Goal: Task Accomplishment & Management: Complete application form

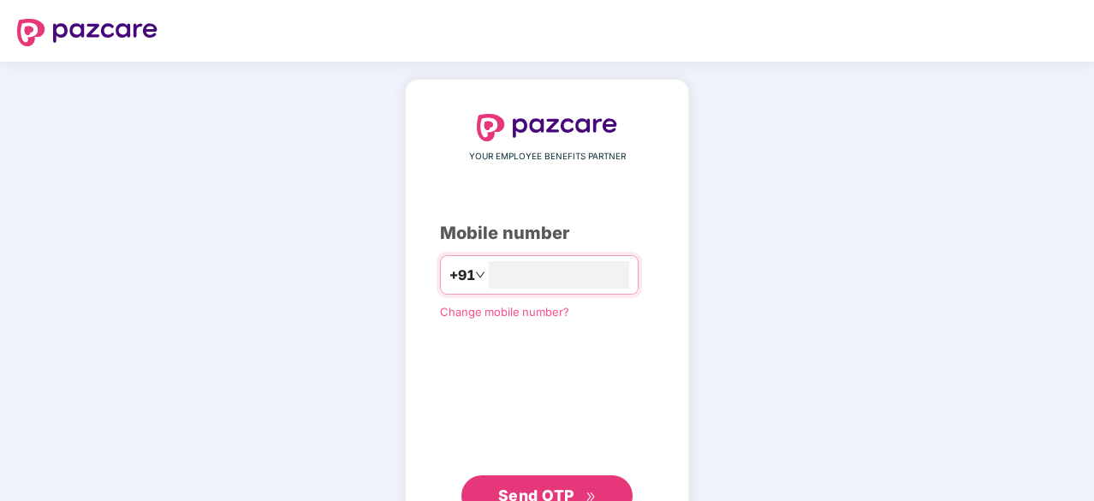
type input "**********"
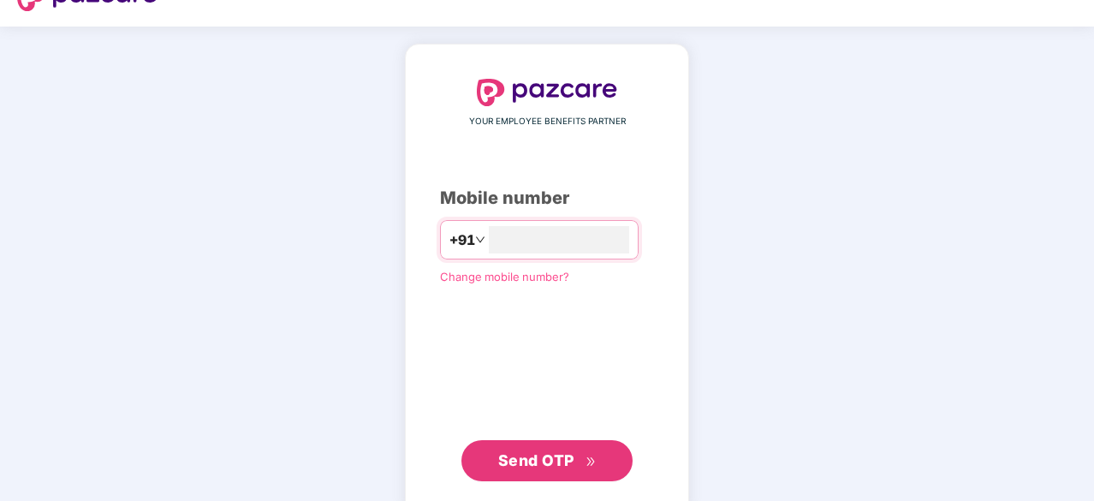
scroll to position [38, 0]
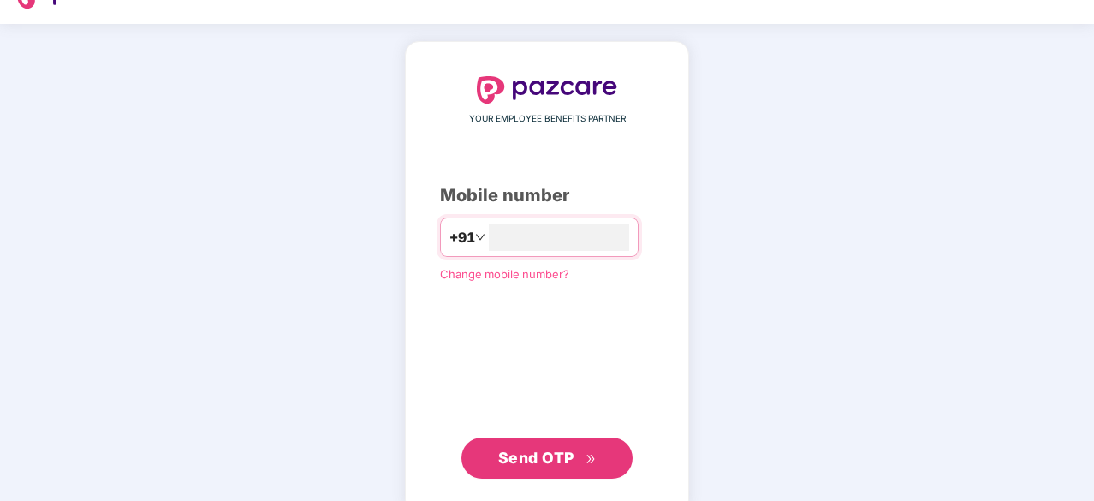
click at [558, 465] on span "Send OTP" at bounding box center [547, 458] width 98 height 24
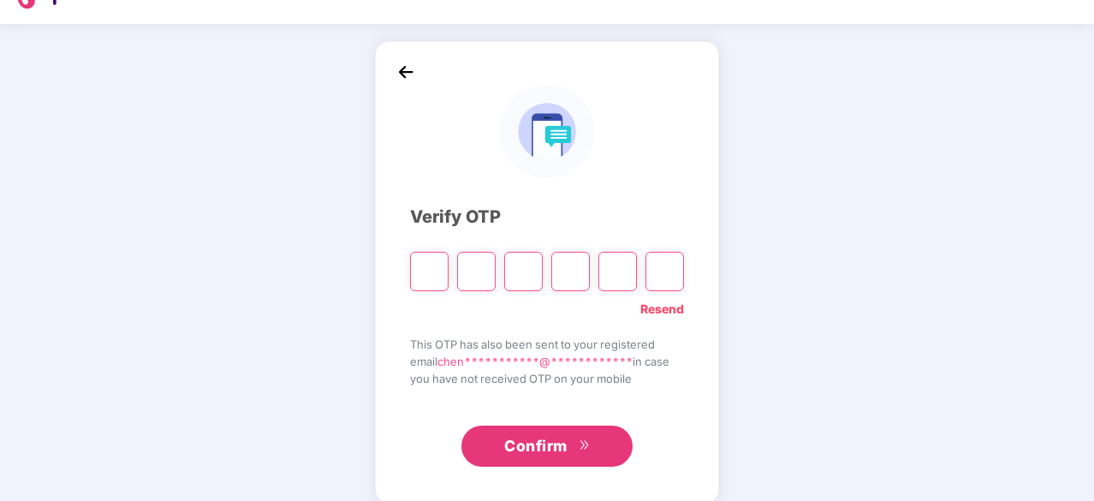
type input "*"
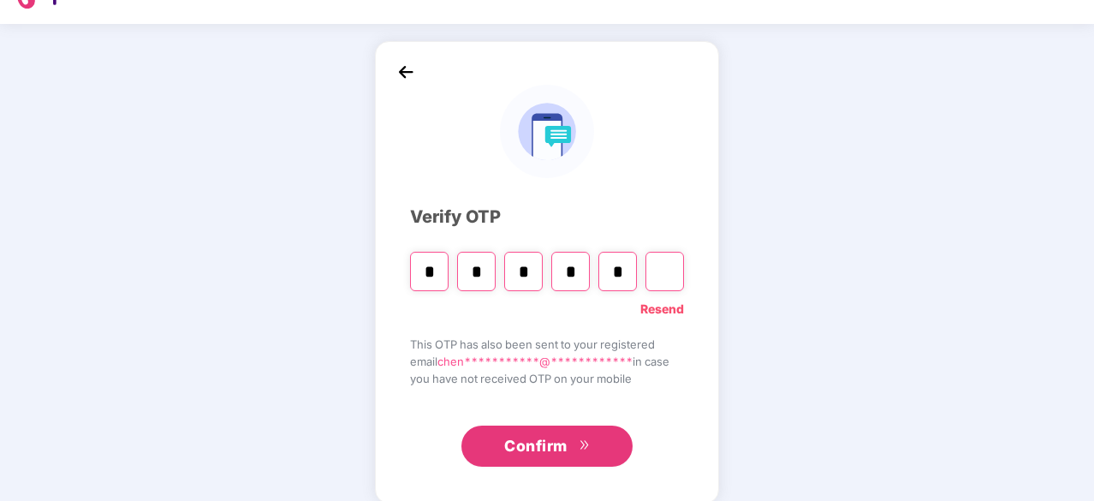
type input "*"
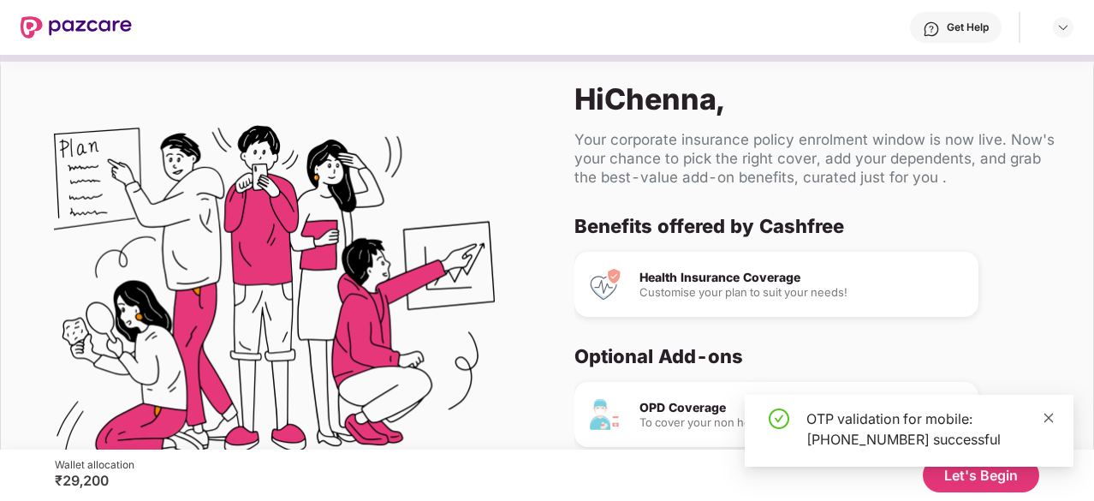
click at [1052, 422] on icon "close" at bounding box center [1048, 417] width 9 height 9
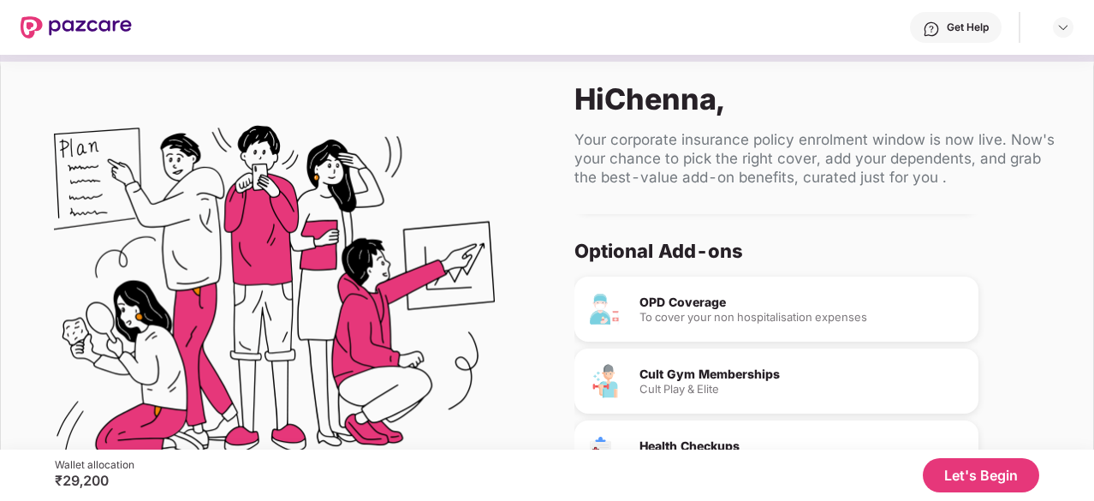
scroll to position [161, 0]
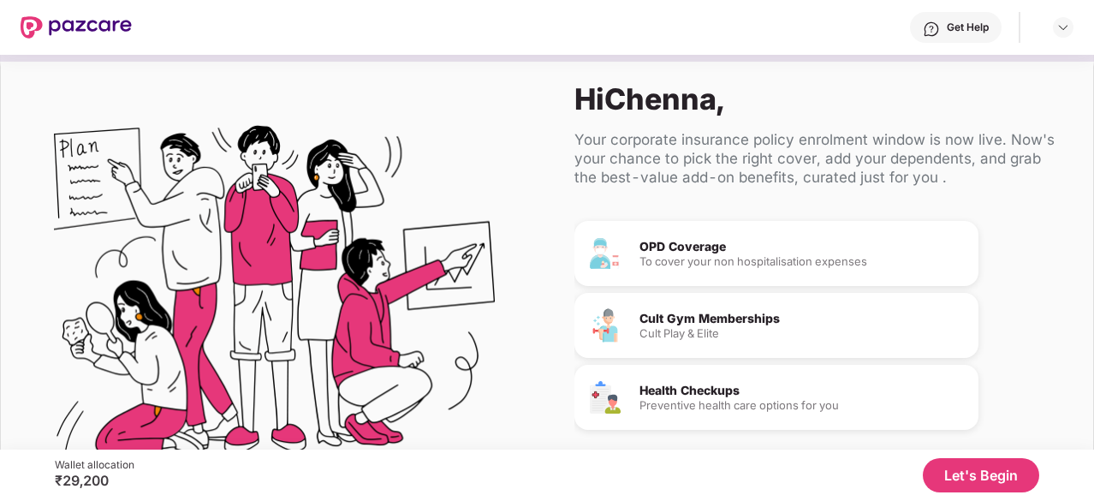
click at [956, 475] on button "Let's Begin" at bounding box center [981, 475] width 116 height 34
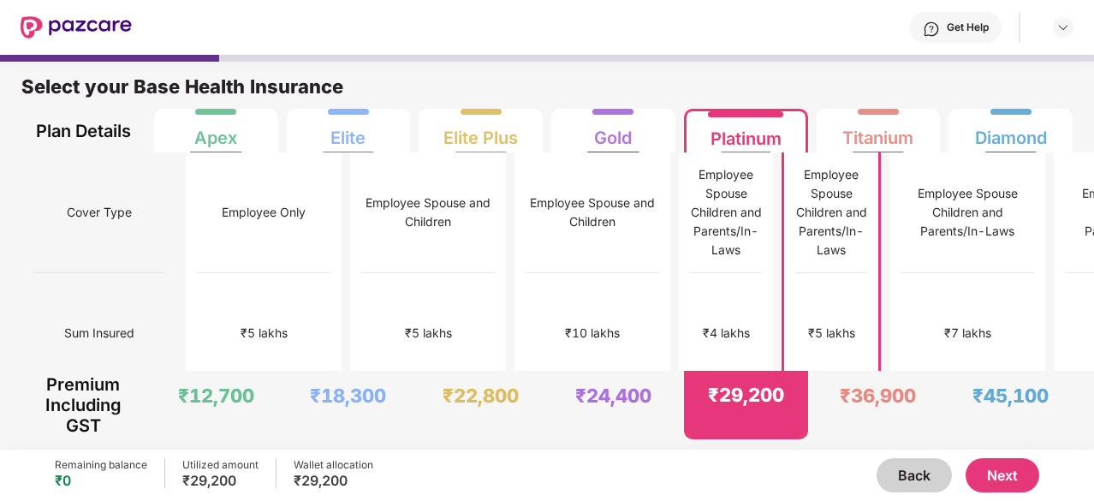
click at [226, 473] on div "₹29,200" at bounding box center [220, 480] width 76 height 17
click at [324, 461] on div "Wallet allocation" at bounding box center [334, 465] width 80 height 14
click at [915, 481] on button "Back" at bounding box center [914, 475] width 75 height 34
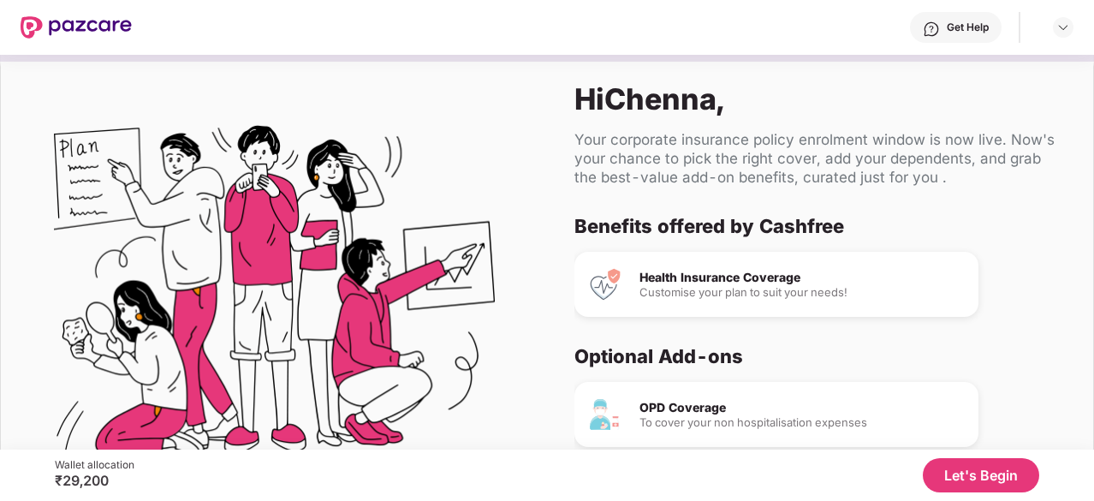
click at [967, 27] on div "Get Help" at bounding box center [968, 28] width 42 height 14
click at [1058, 17] on div at bounding box center [1063, 27] width 21 height 21
click at [826, 184] on div "Your corporate insurance policy enrolment window is now live. Now's your chance…" at bounding box center [819, 158] width 491 height 56
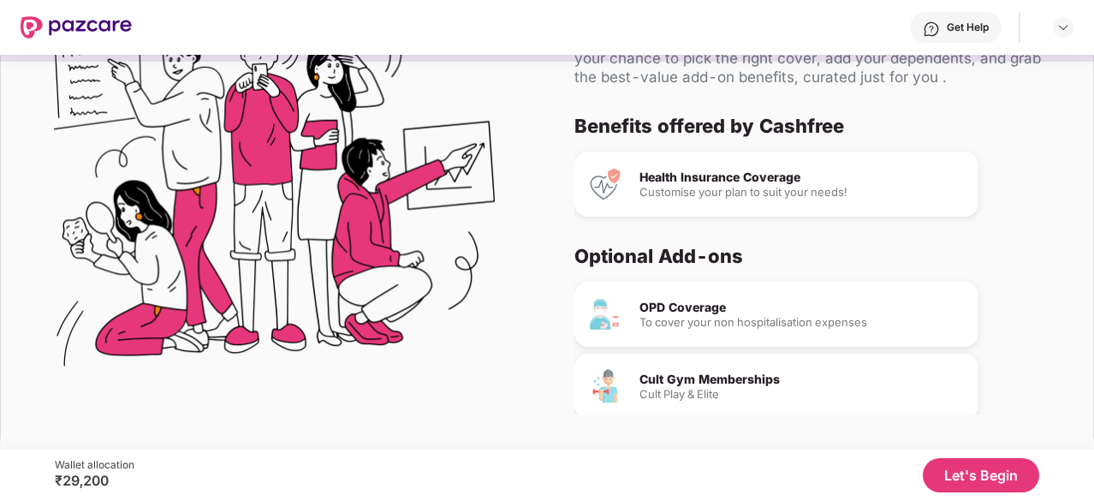
click at [686, 389] on div "Cult Play & Elite" at bounding box center [801, 394] width 325 height 11
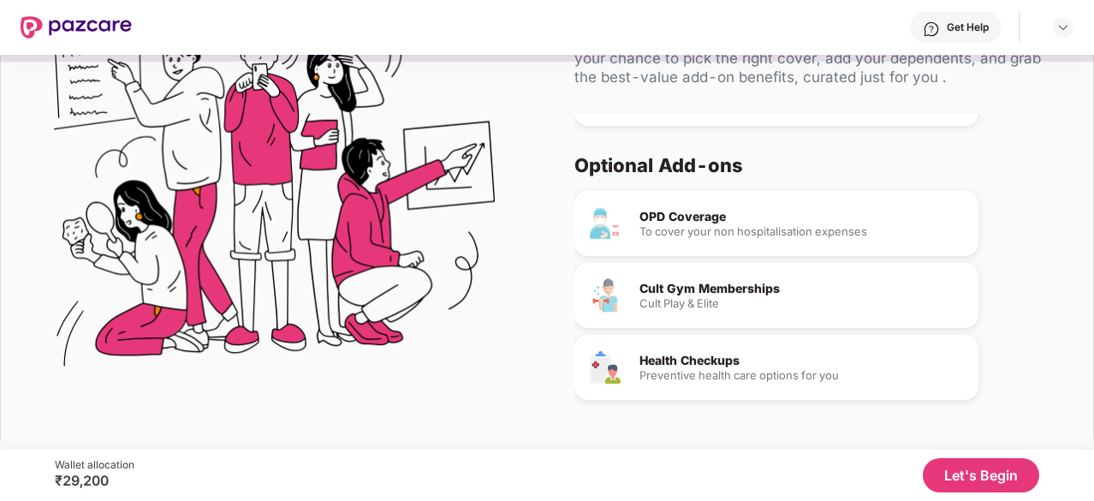
scroll to position [0, 0]
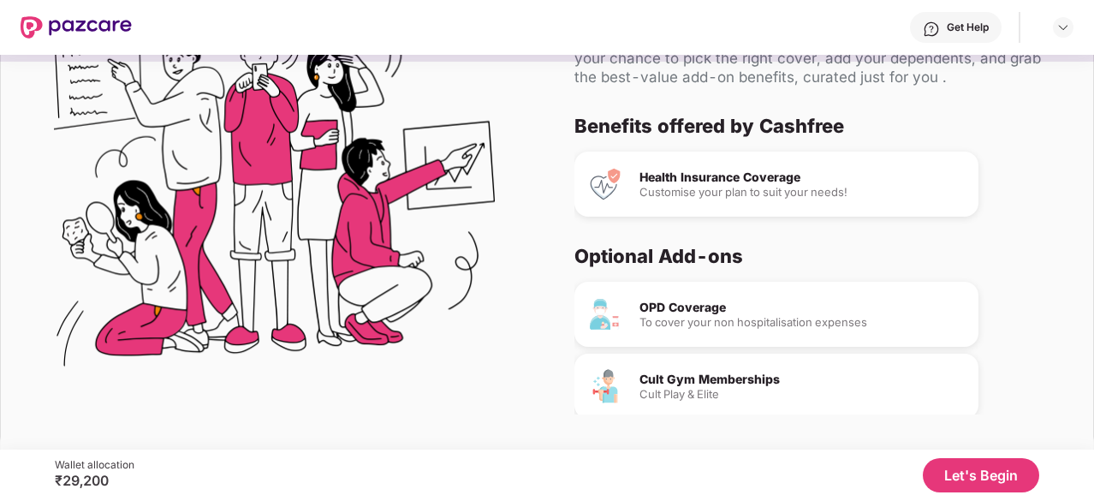
click at [63, 479] on div "₹29,200" at bounding box center [95, 480] width 80 height 17
click at [954, 468] on button "Let's Begin" at bounding box center [981, 475] width 116 height 34
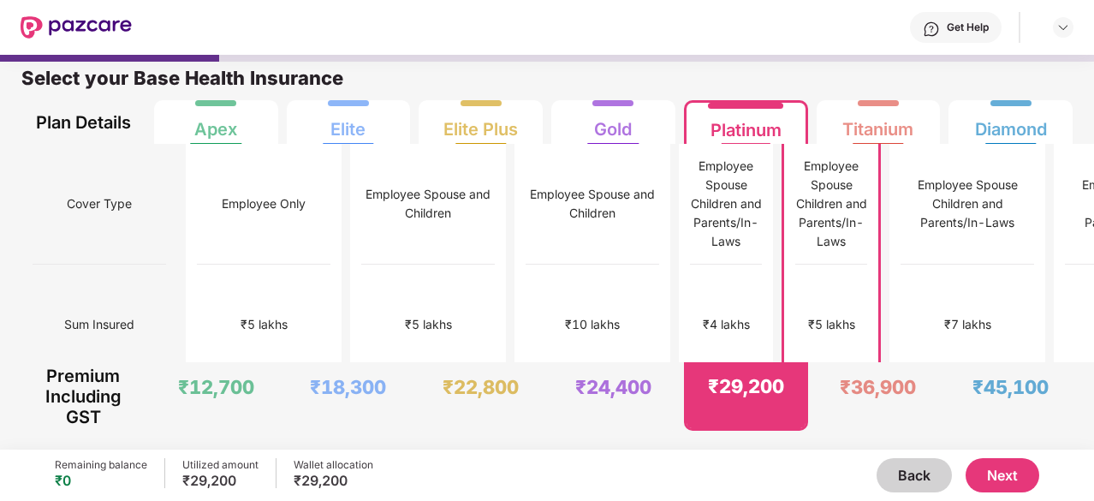
scroll to position [9, 0]
click at [1005, 472] on button "Next" at bounding box center [1003, 475] width 74 height 34
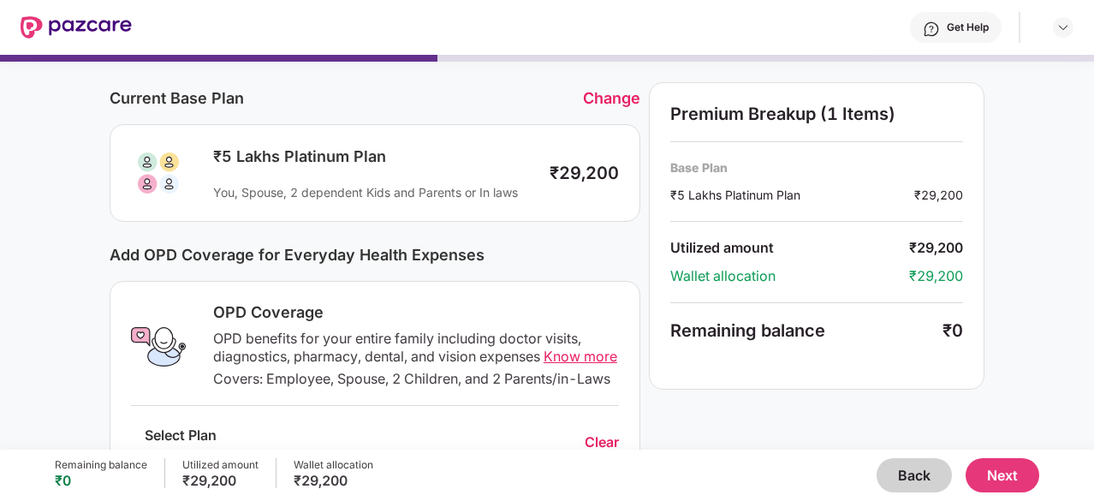
scroll to position [0, 0]
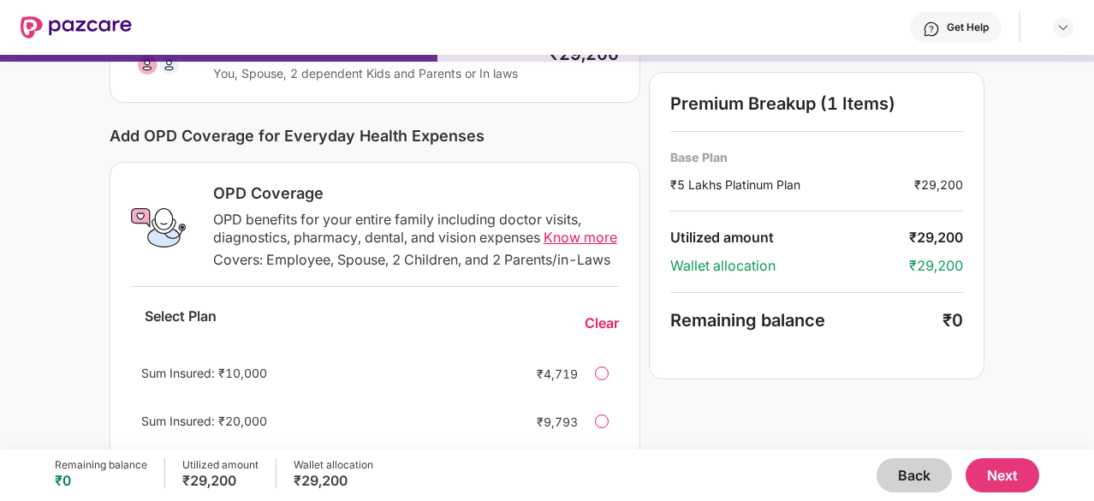
scroll to position [174, 0]
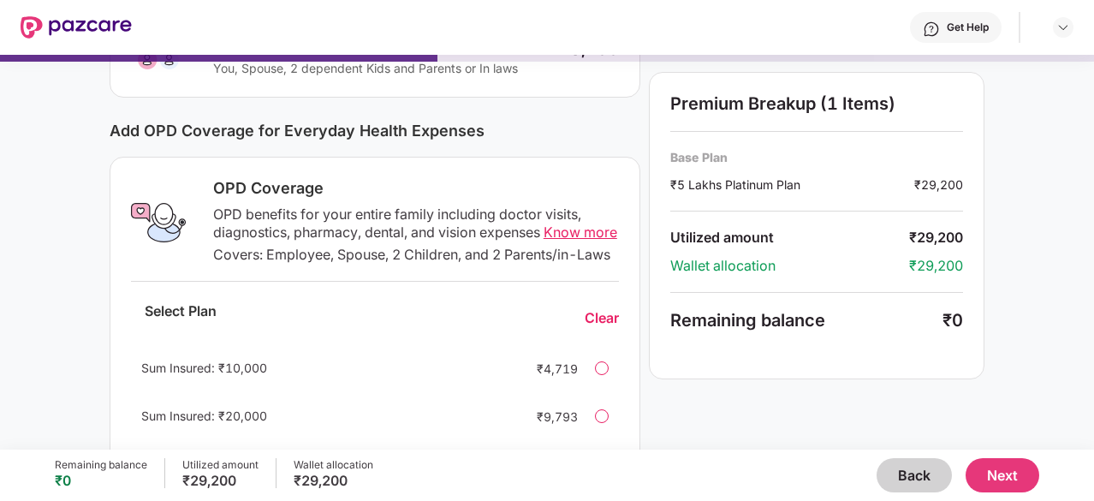
click at [570, 229] on span "Know more" at bounding box center [581, 231] width 74 height 17
click at [1001, 471] on button "Next" at bounding box center [1003, 475] width 74 height 34
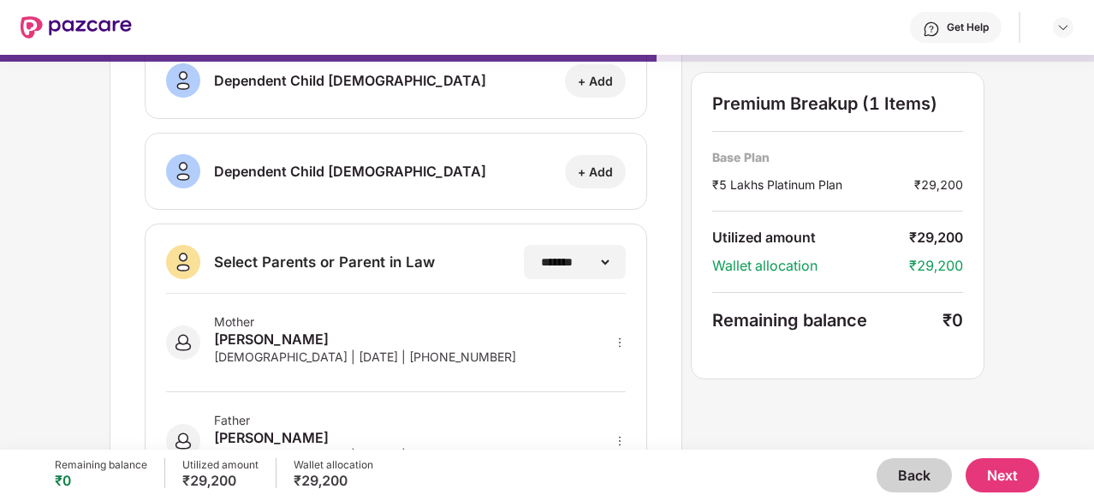
scroll to position [306, 0]
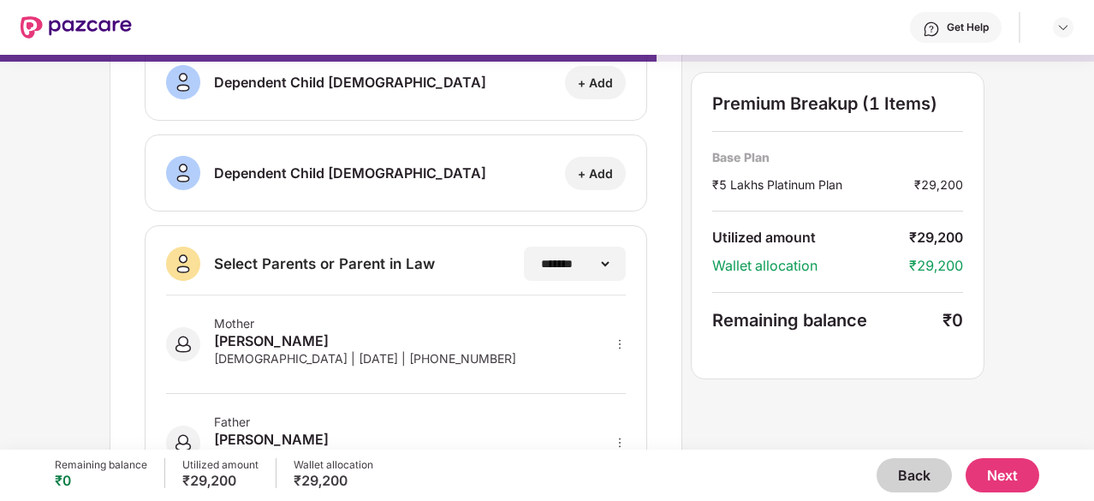
click at [1013, 473] on button "Next" at bounding box center [1003, 475] width 74 height 34
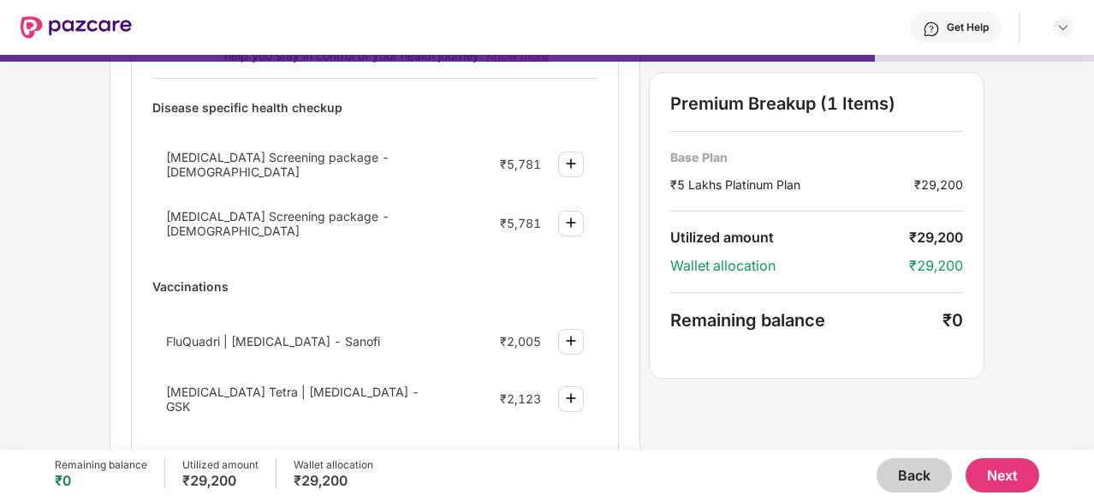
scroll to position [0, 0]
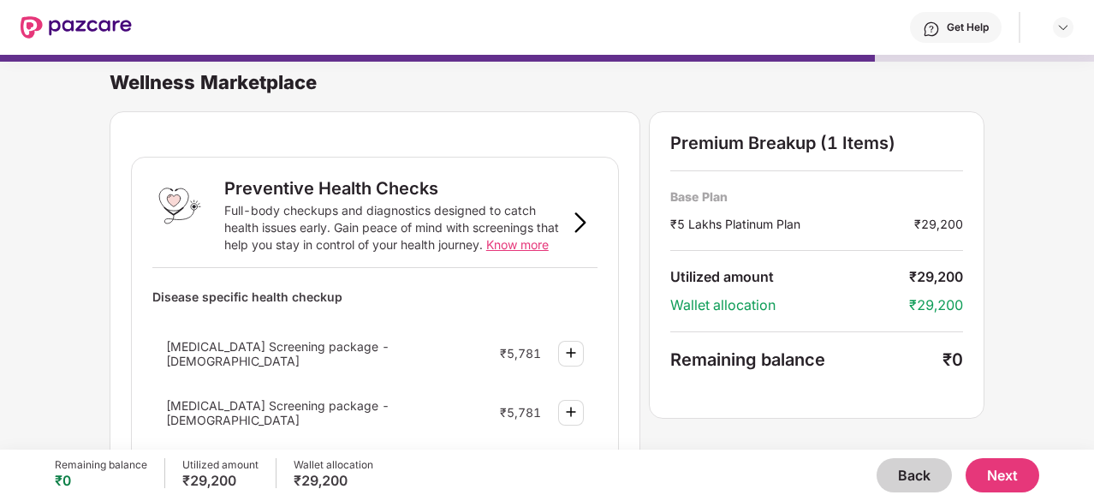
click at [999, 476] on button "Next" at bounding box center [1003, 475] width 74 height 34
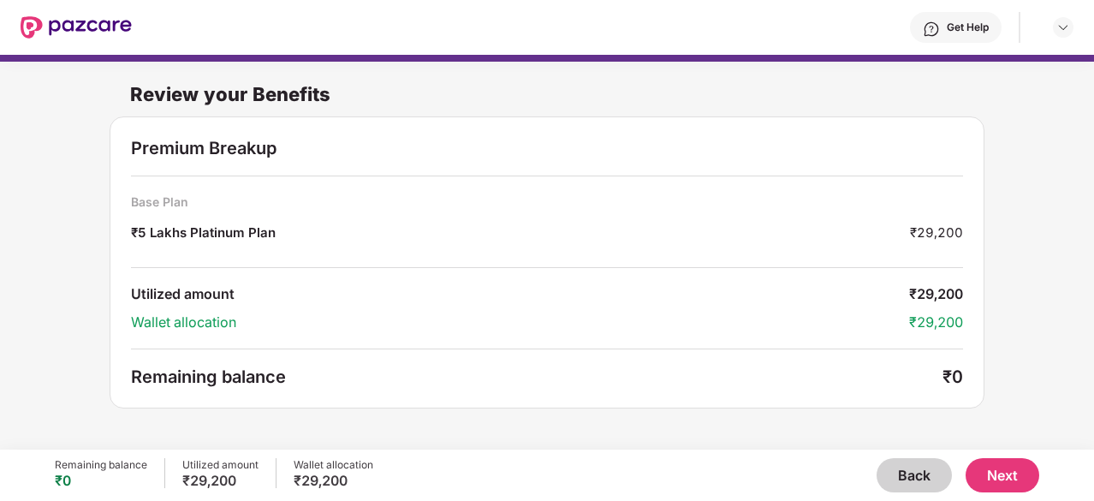
click at [992, 473] on button "Next" at bounding box center [1003, 475] width 74 height 34
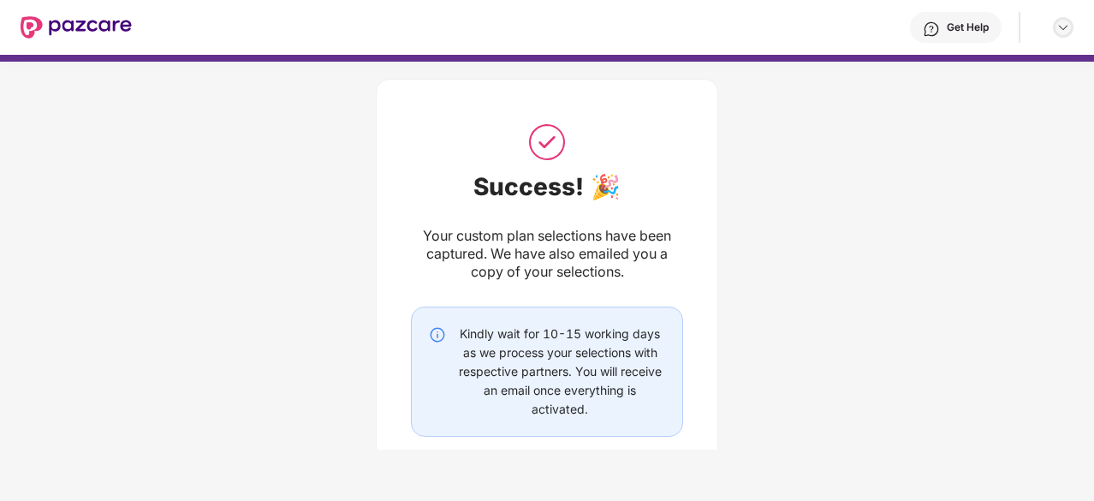
click at [1063, 24] on img at bounding box center [1063, 28] width 14 height 14
click at [990, 145] on div "Success! 🎉 Your custom plan selections have been captured. We have also emailed…" at bounding box center [547, 309] width 1094 height 513
click at [955, 21] on div "Get Help" at bounding box center [968, 28] width 42 height 14
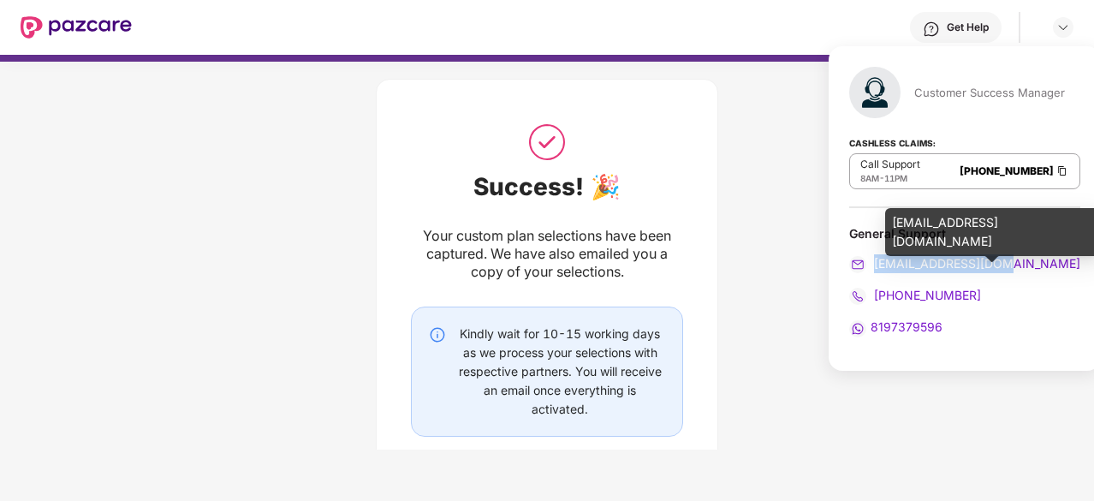
drag, startPoint x: 1016, startPoint y: 262, endPoint x: 873, endPoint y: 264, distance: 143.0
click at [873, 264] on div "[EMAIL_ADDRESS][DOMAIN_NAME]" at bounding box center [964, 263] width 231 height 19
copy span "[EMAIL_ADDRESS][DOMAIN_NAME]"
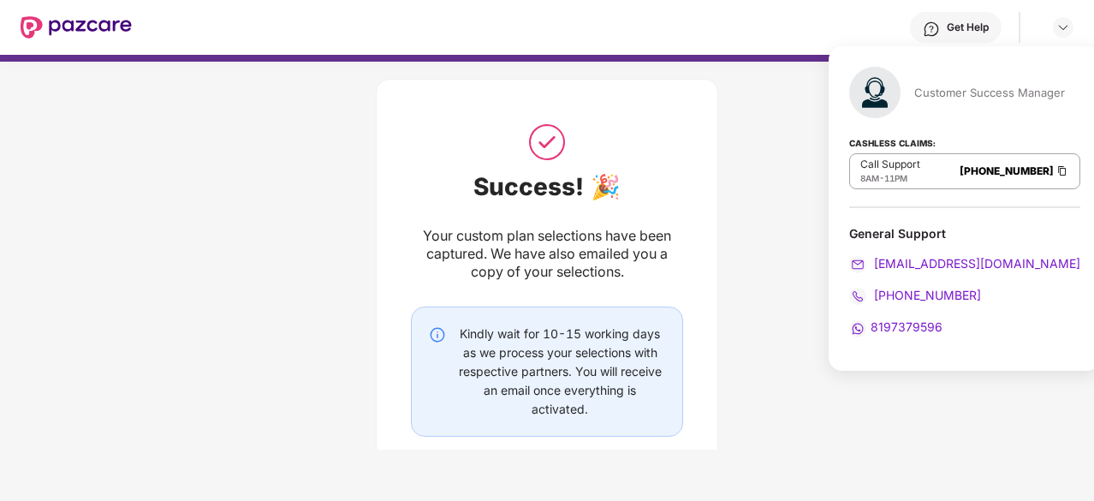
click at [793, 227] on div "Success! 🎉 Your custom plan selections have been captured. We have also emailed…" at bounding box center [547, 309] width 1094 height 513
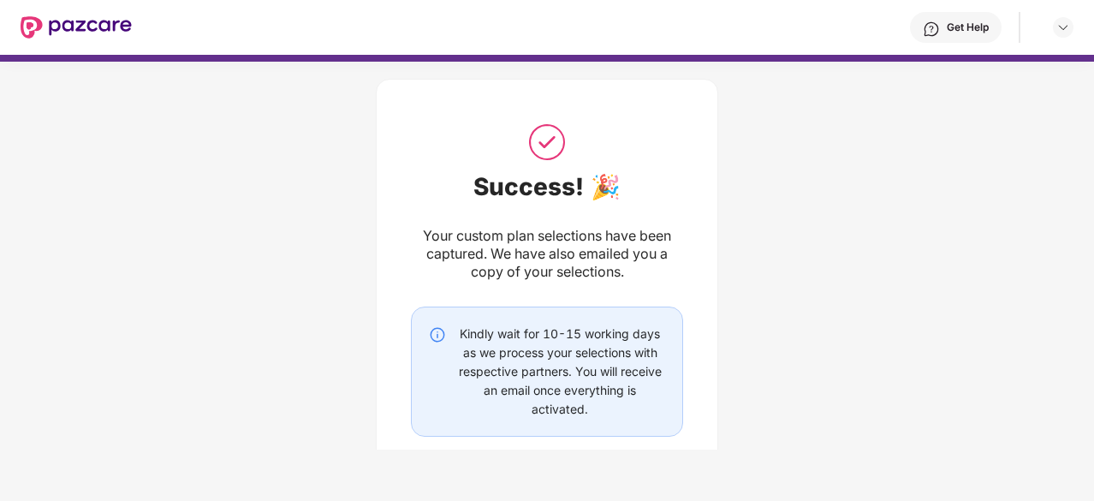
click at [34, 26] on img at bounding box center [76, 27] width 111 height 22
click at [113, 15] on div at bounding box center [76, 27] width 111 height 55
